Goal: Information Seeking & Learning: Learn about a topic

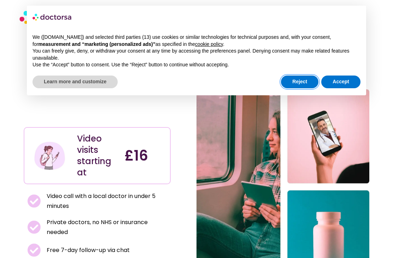
click at [300, 83] on button "Reject" at bounding box center [299, 82] width 37 height 13
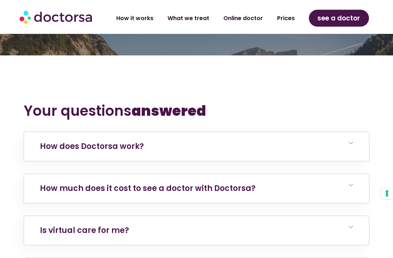
scroll to position [1365, 0]
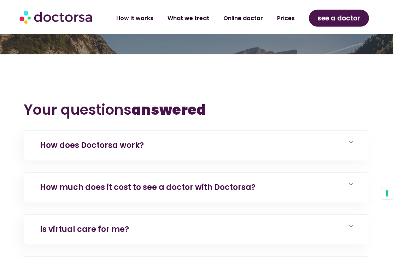
click at [351, 140] on icon at bounding box center [350, 142] width 4 height 4
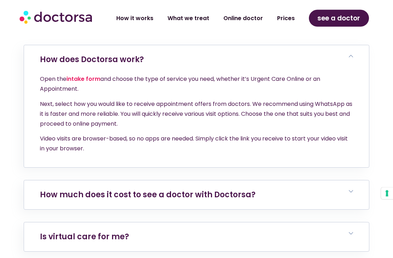
scroll to position [1451, 0]
click at [288, 181] on h6 "How much does it cost to see a doctor with Doctorsa?" at bounding box center [196, 195] width 345 height 29
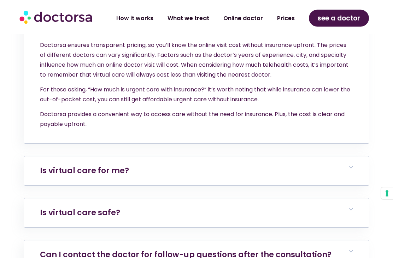
scroll to position [1662, 0]
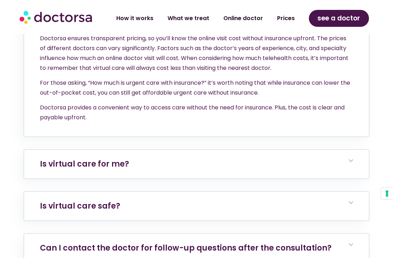
click at [359, 150] on h6 "Is virtual care for me?" at bounding box center [196, 164] width 345 height 29
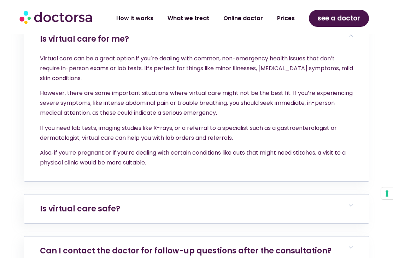
scroll to position [1790, 0]
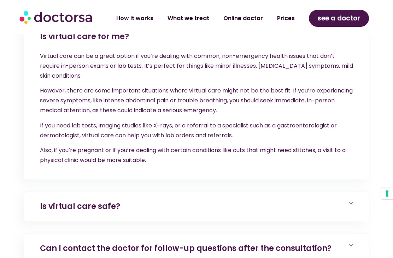
click at [351, 201] on icon at bounding box center [350, 203] width 4 height 4
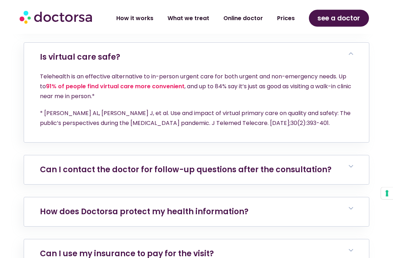
scroll to position [1943, 0]
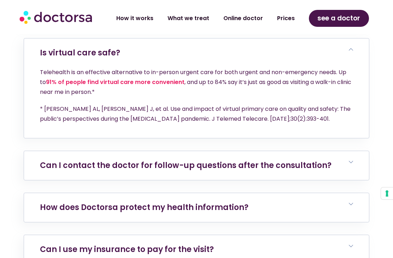
click at [349, 161] on polygon at bounding box center [350, 162] width 4 height 2
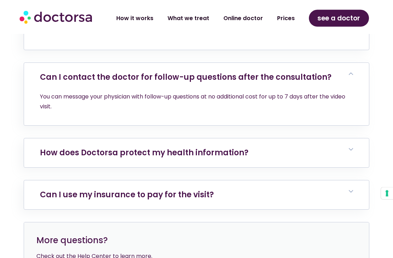
scroll to position [2032, 0]
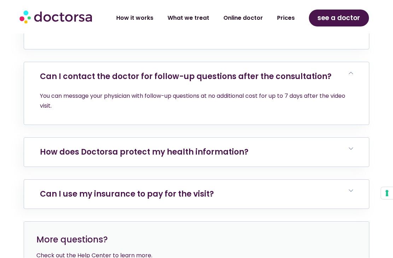
click at [347, 138] on h6 "How does Doctorsa protect my health information?" at bounding box center [196, 152] width 345 height 29
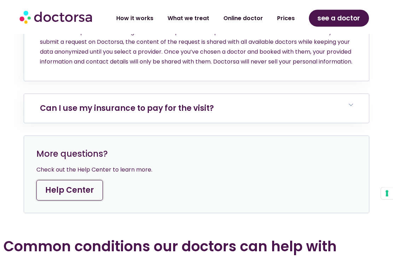
scroll to position [2173, 0]
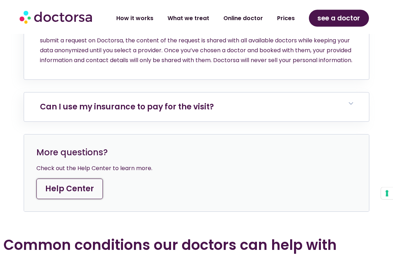
click at [350, 102] on icon at bounding box center [350, 104] width 4 height 4
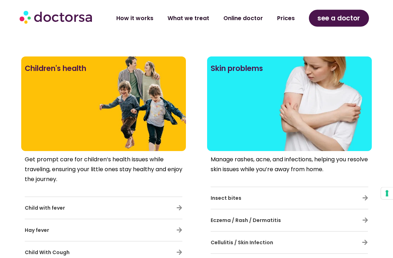
scroll to position [2825, 0]
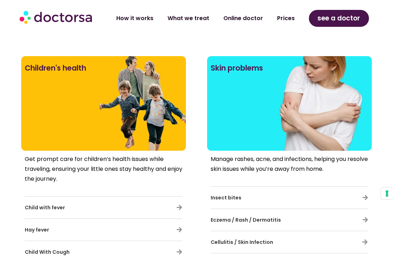
click at [353, 235] on div "Cellulitis / Skin Infection" at bounding box center [288, 242] width 157 height 15
